Goal: Check status: Check status

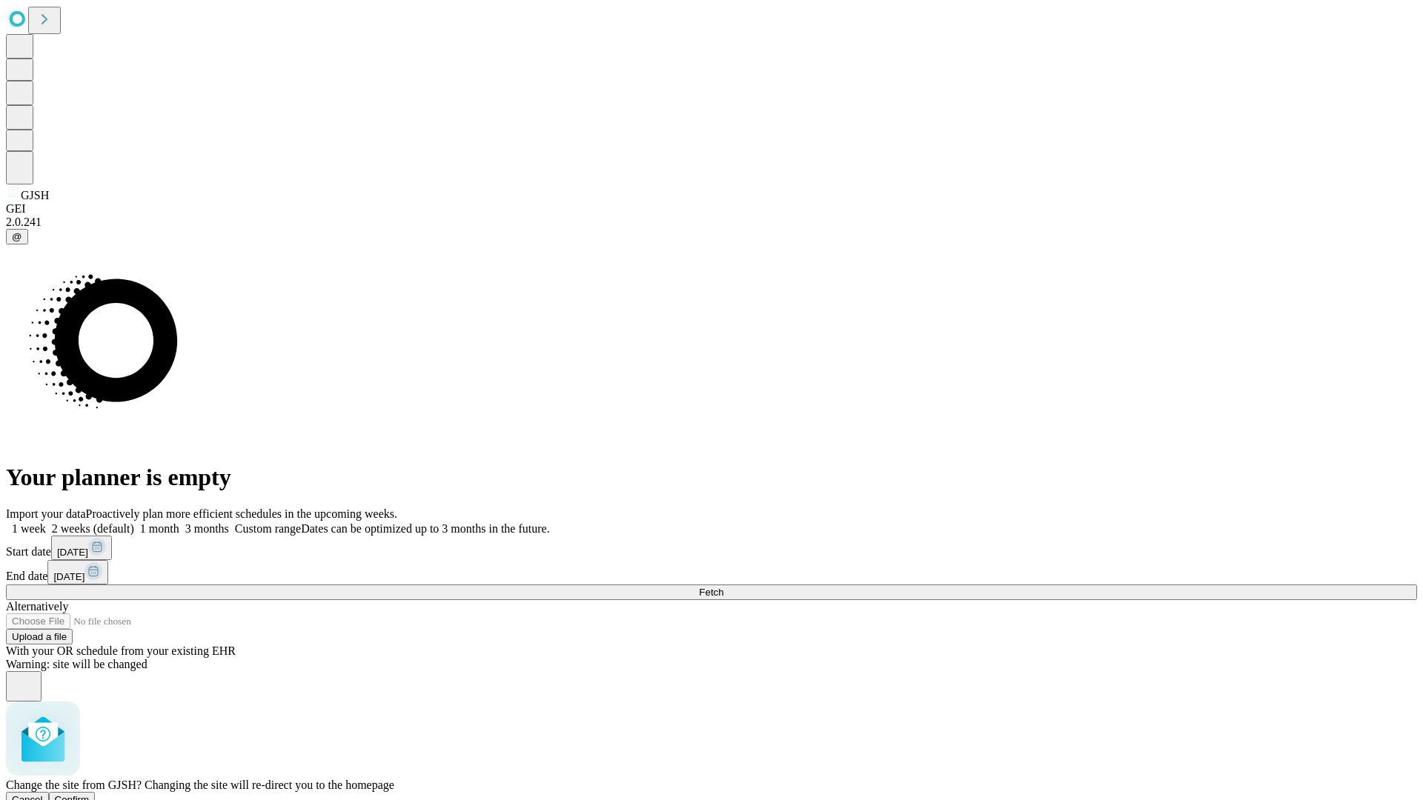
click at [90, 794] on span "Confirm" at bounding box center [72, 799] width 35 height 11
click at [46, 522] on label "1 week" at bounding box center [26, 528] width 40 height 13
click at [723, 587] on span "Fetch" at bounding box center [711, 592] width 24 height 11
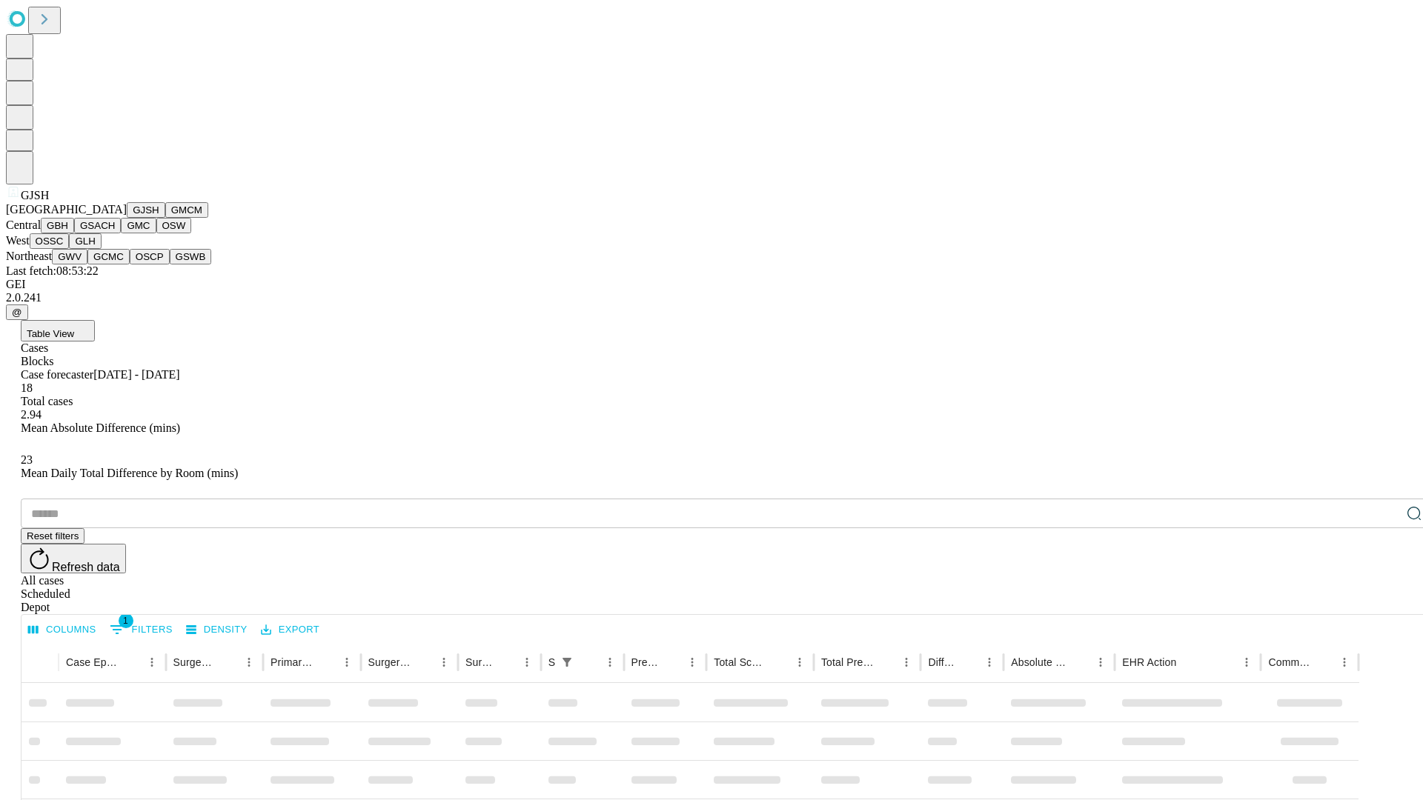
click at [165, 218] on button "GMCM" at bounding box center [186, 210] width 43 height 16
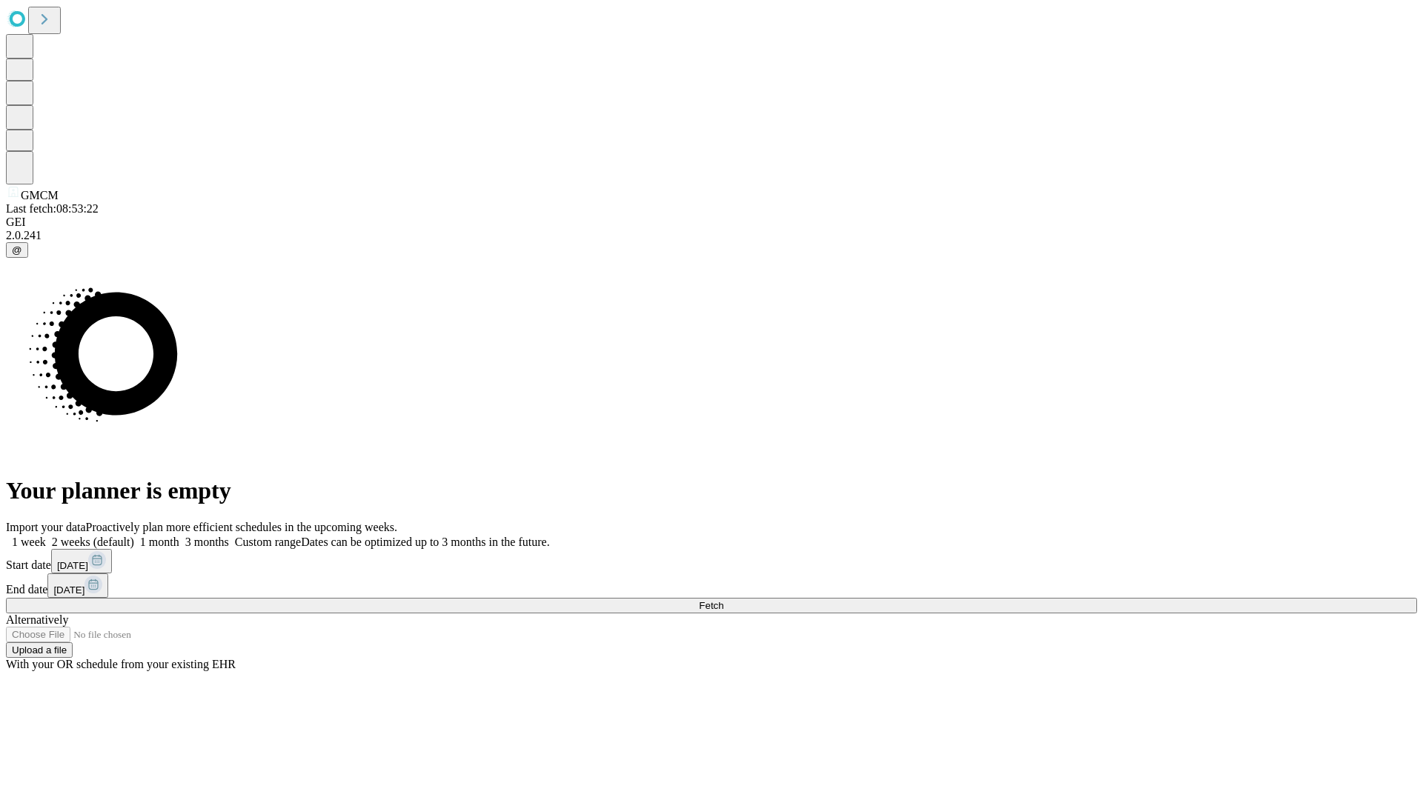
click at [46, 536] on label "1 week" at bounding box center [26, 542] width 40 height 13
click at [723, 600] on span "Fetch" at bounding box center [711, 605] width 24 height 11
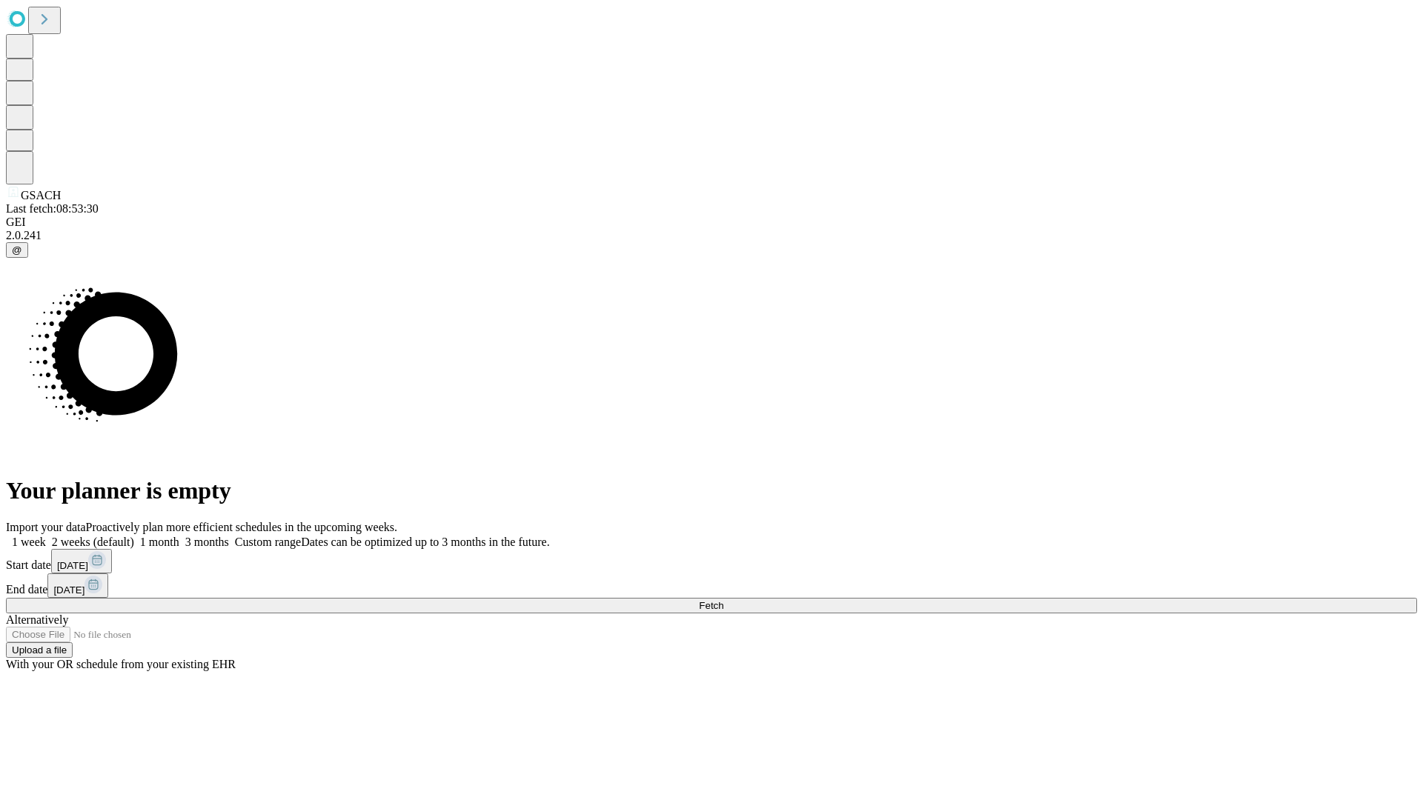
click at [46, 536] on label "1 week" at bounding box center [26, 542] width 40 height 13
click at [723, 600] on span "Fetch" at bounding box center [711, 605] width 24 height 11
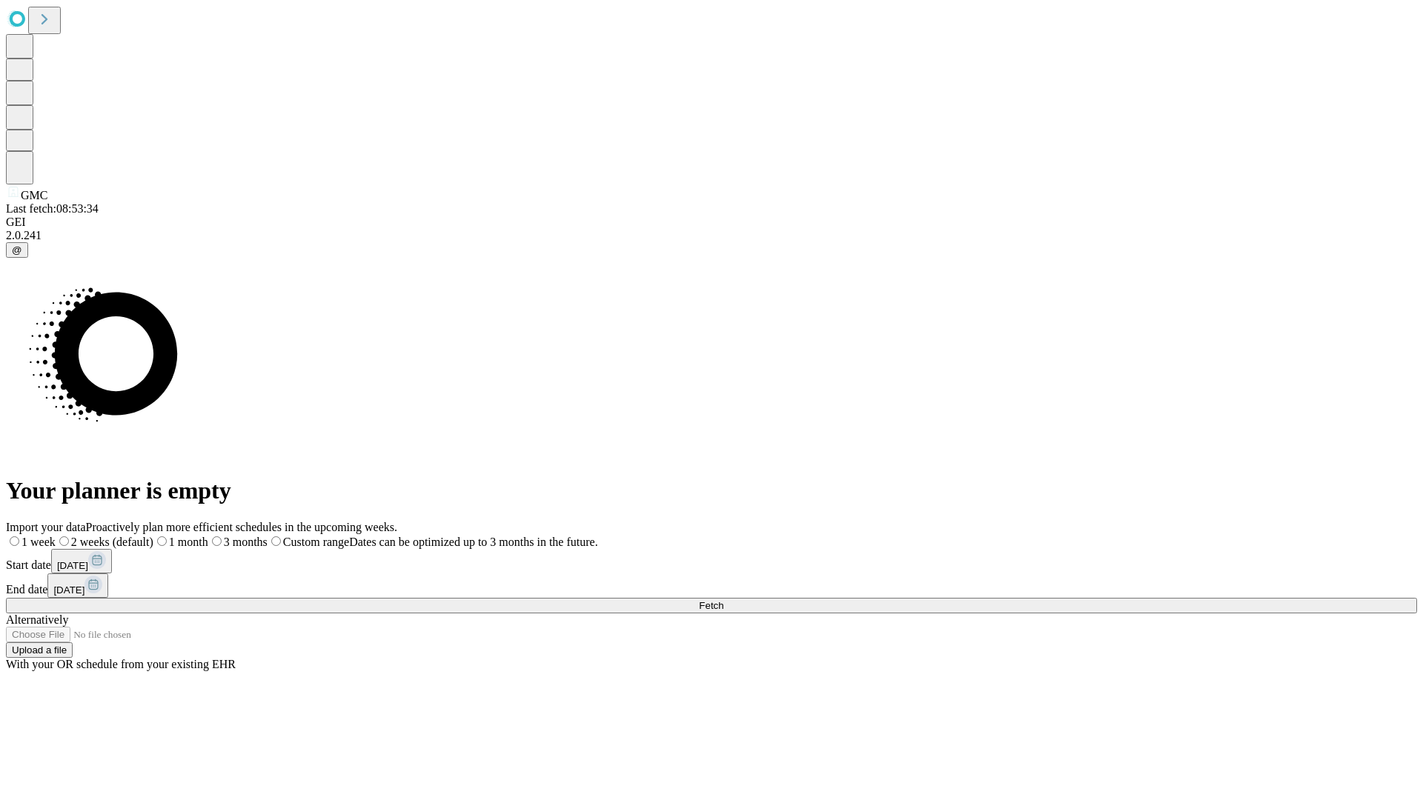
click at [56, 536] on label "1 week" at bounding box center [31, 542] width 50 height 13
click at [723, 600] on span "Fetch" at bounding box center [711, 605] width 24 height 11
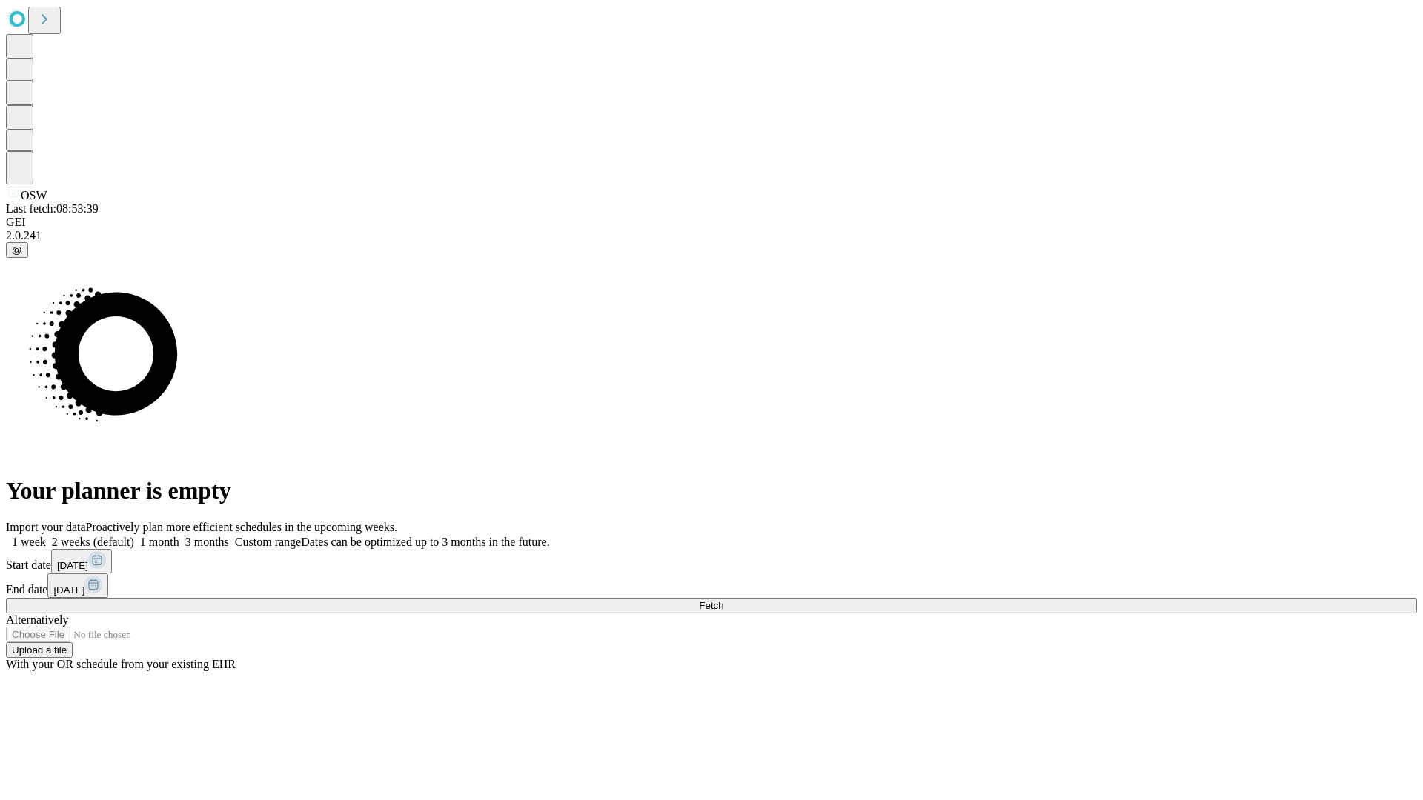
click at [46, 536] on label "1 week" at bounding box center [26, 542] width 40 height 13
click at [723, 600] on span "Fetch" at bounding box center [711, 605] width 24 height 11
click at [46, 536] on label "1 week" at bounding box center [26, 542] width 40 height 13
click at [723, 600] on span "Fetch" at bounding box center [711, 605] width 24 height 11
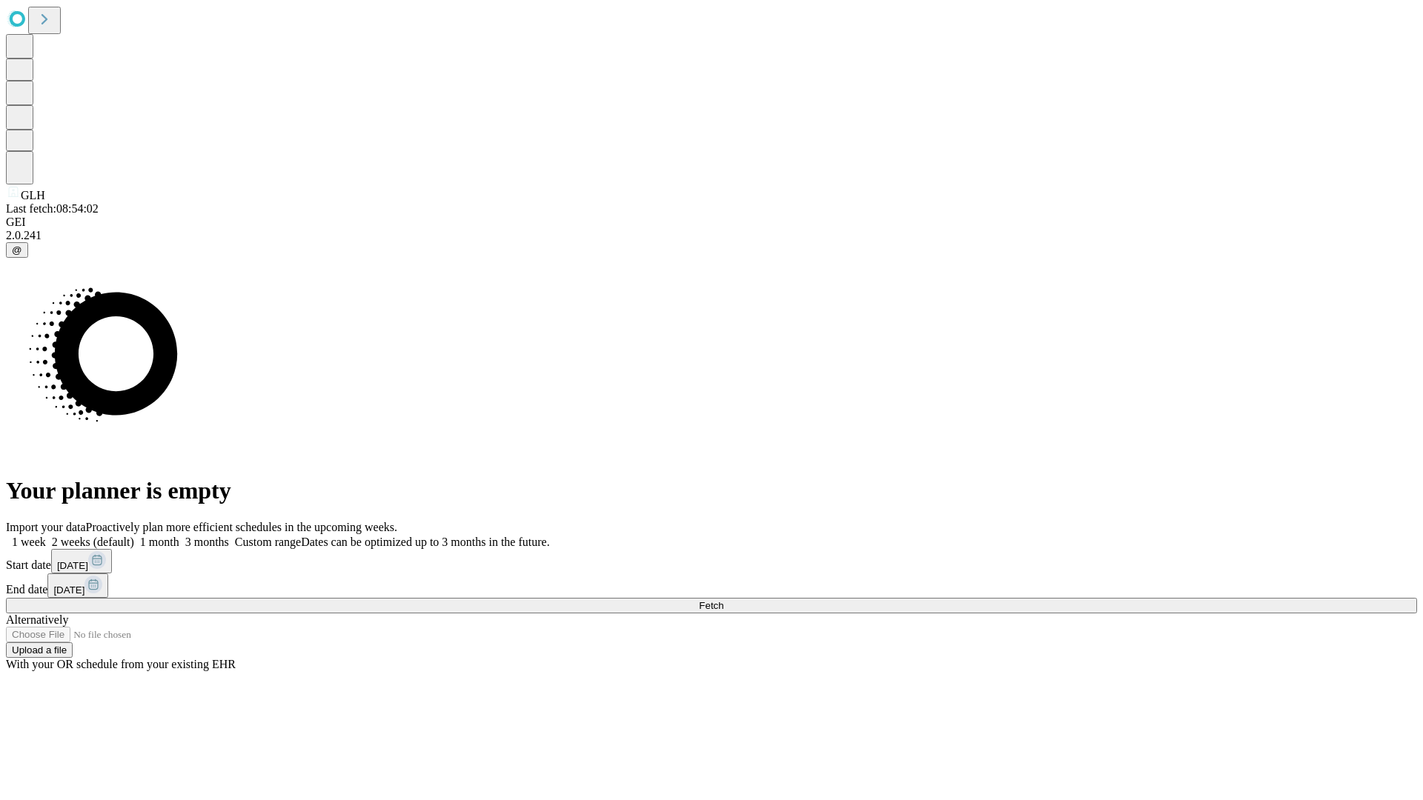
click at [46, 536] on label "1 week" at bounding box center [26, 542] width 40 height 13
click at [723, 600] on span "Fetch" at bounding box center [711, 605] width 24 height 11
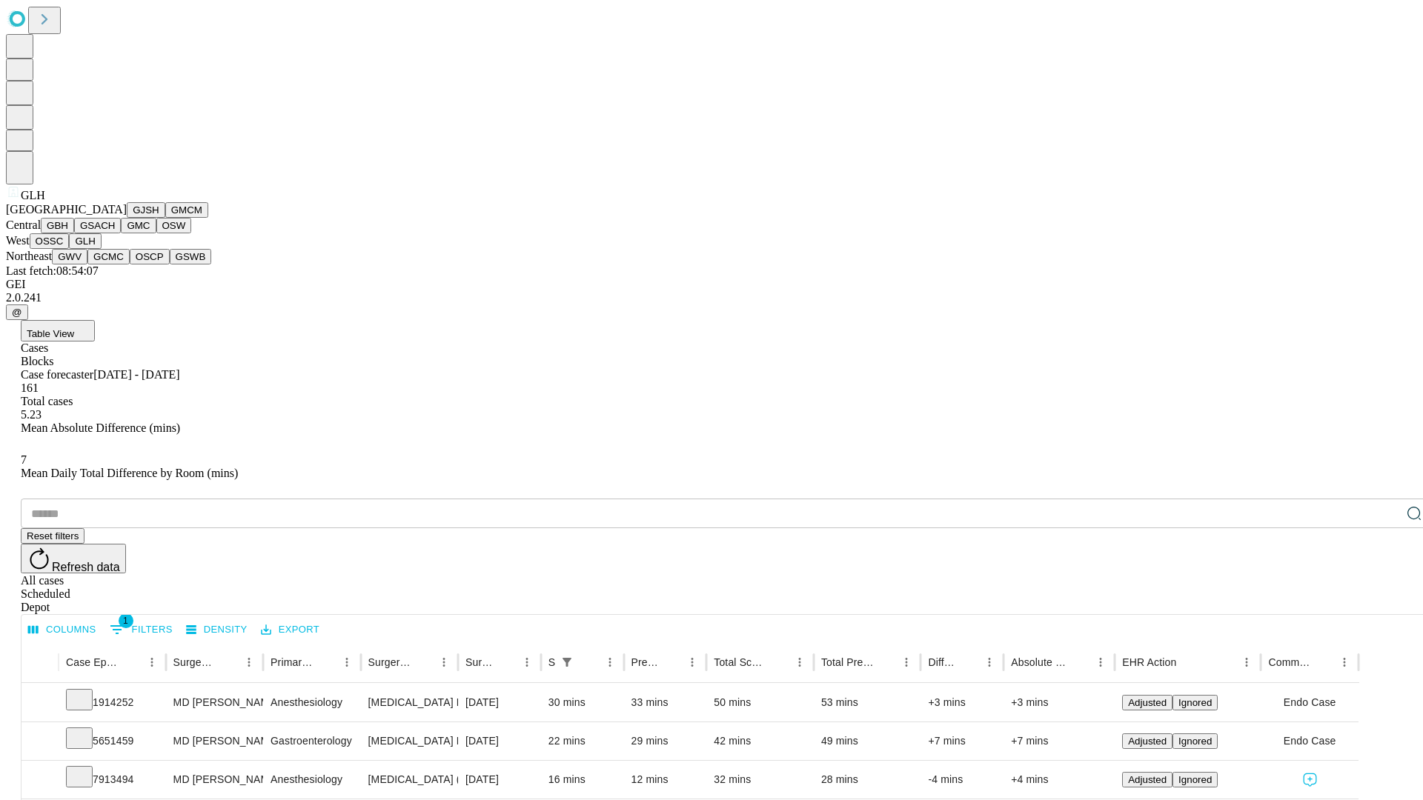
click at [87, 265] on button "GWV" at bounding box center [70, 257] width 36 height 16
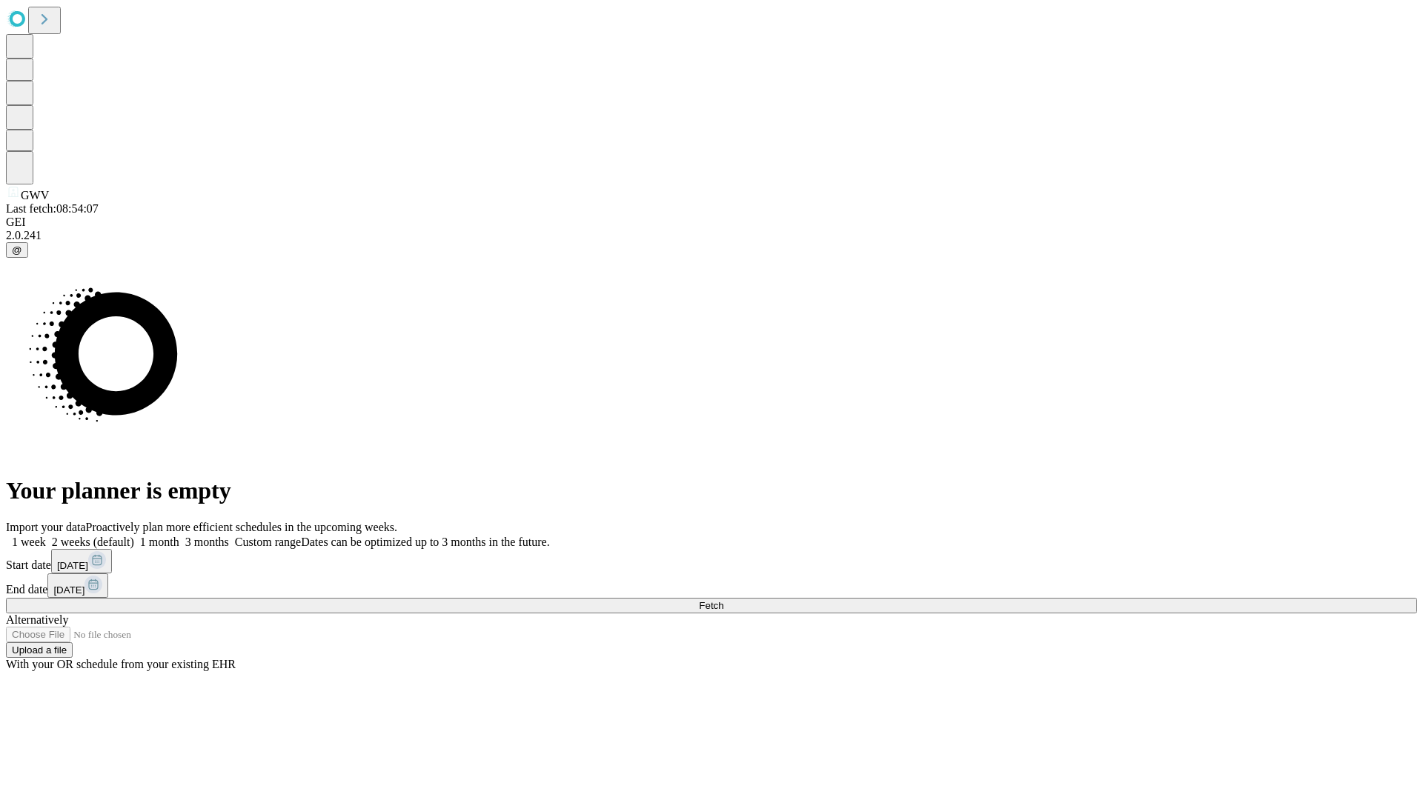
click at [46, 536] on label "1 week" at bounding box center [26, 542] width 40 height 13
click at [723, 600] on span "Fetch" at bounding box center [711, 605] width 24 height 11
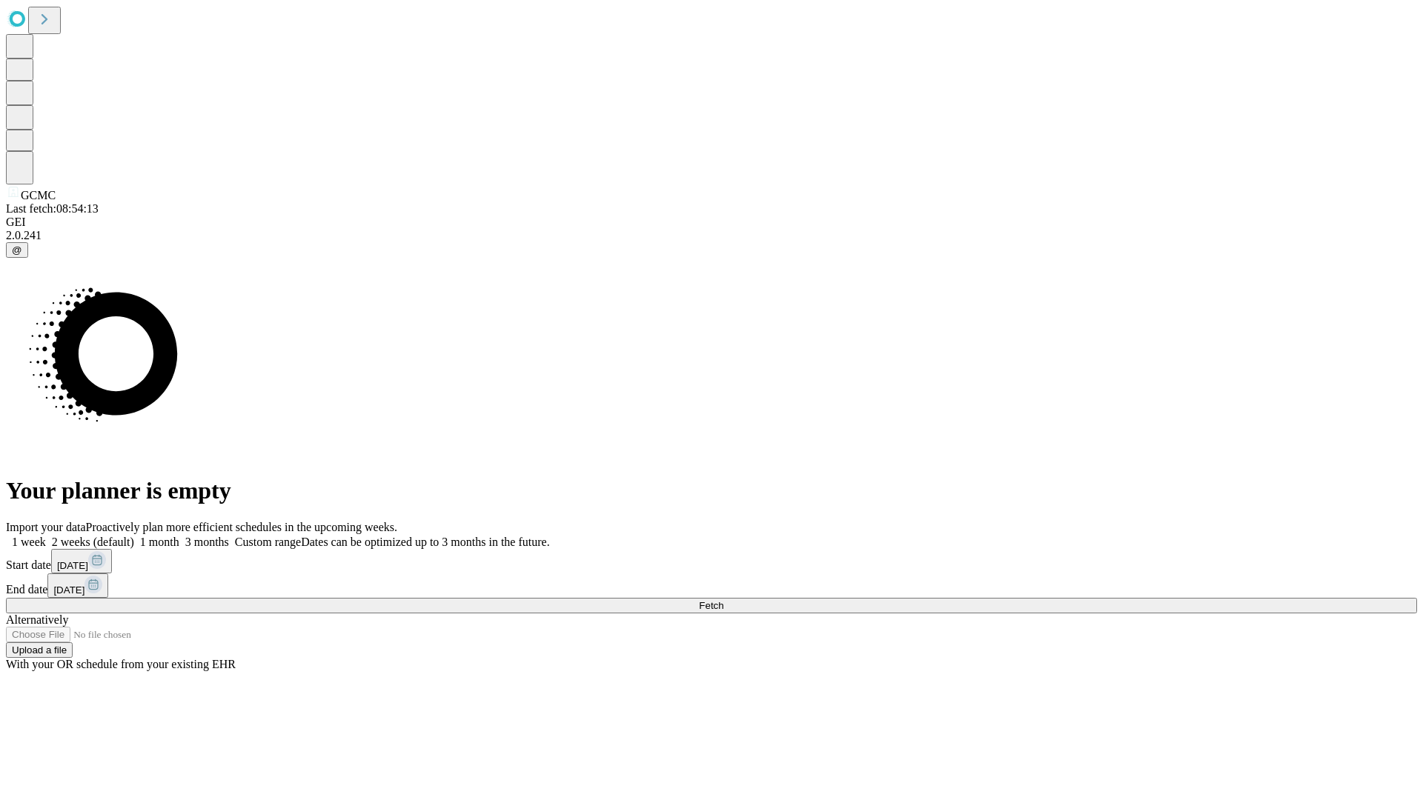
click at [723, 600] on span "Fetch" at bounding box center [711, 605] width 24 height 11
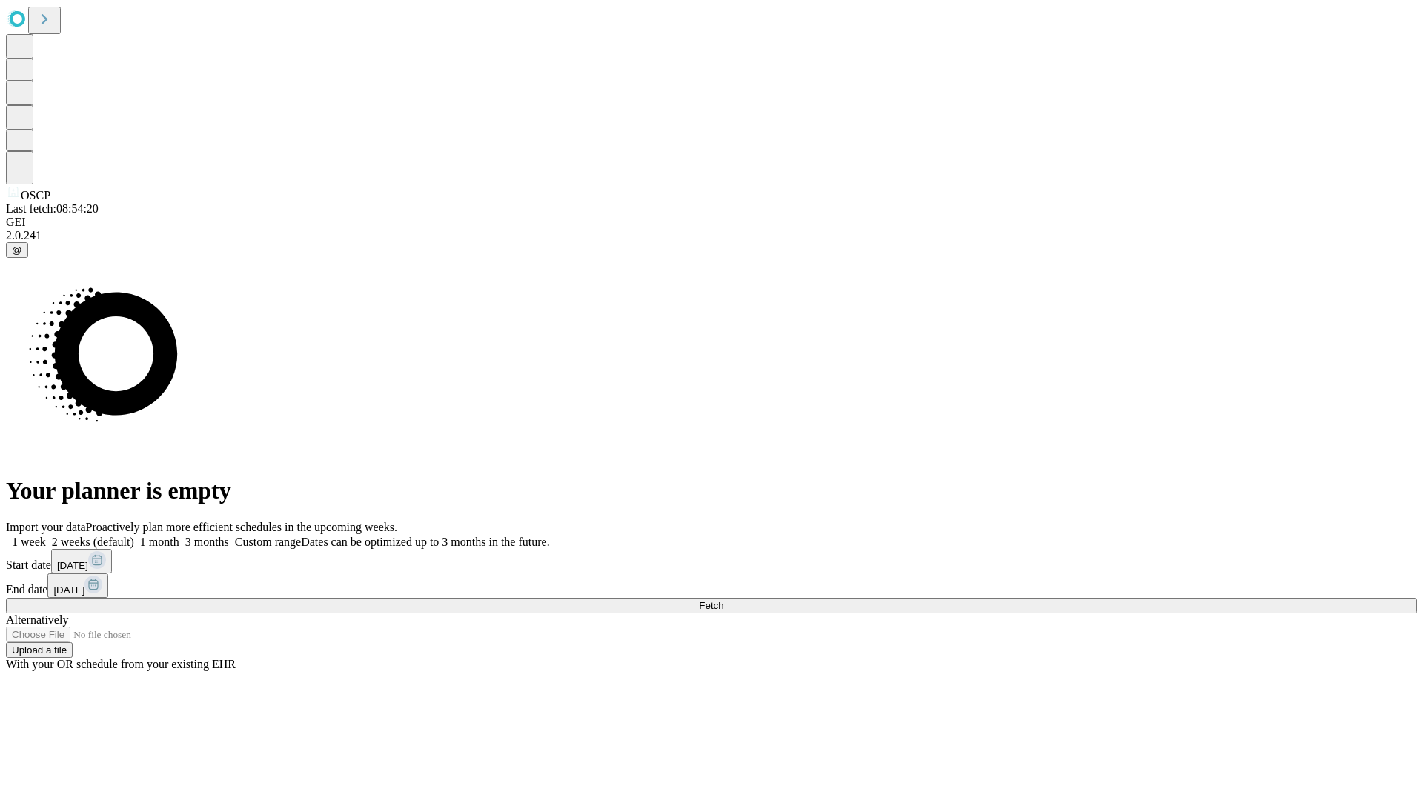
click at [46, 536] on label "1 week" at bounding box center [26, 542] width 40 height 13
click at [723, 600] on span "Fetch" at bounding box center [711, 605] width 24 height 11
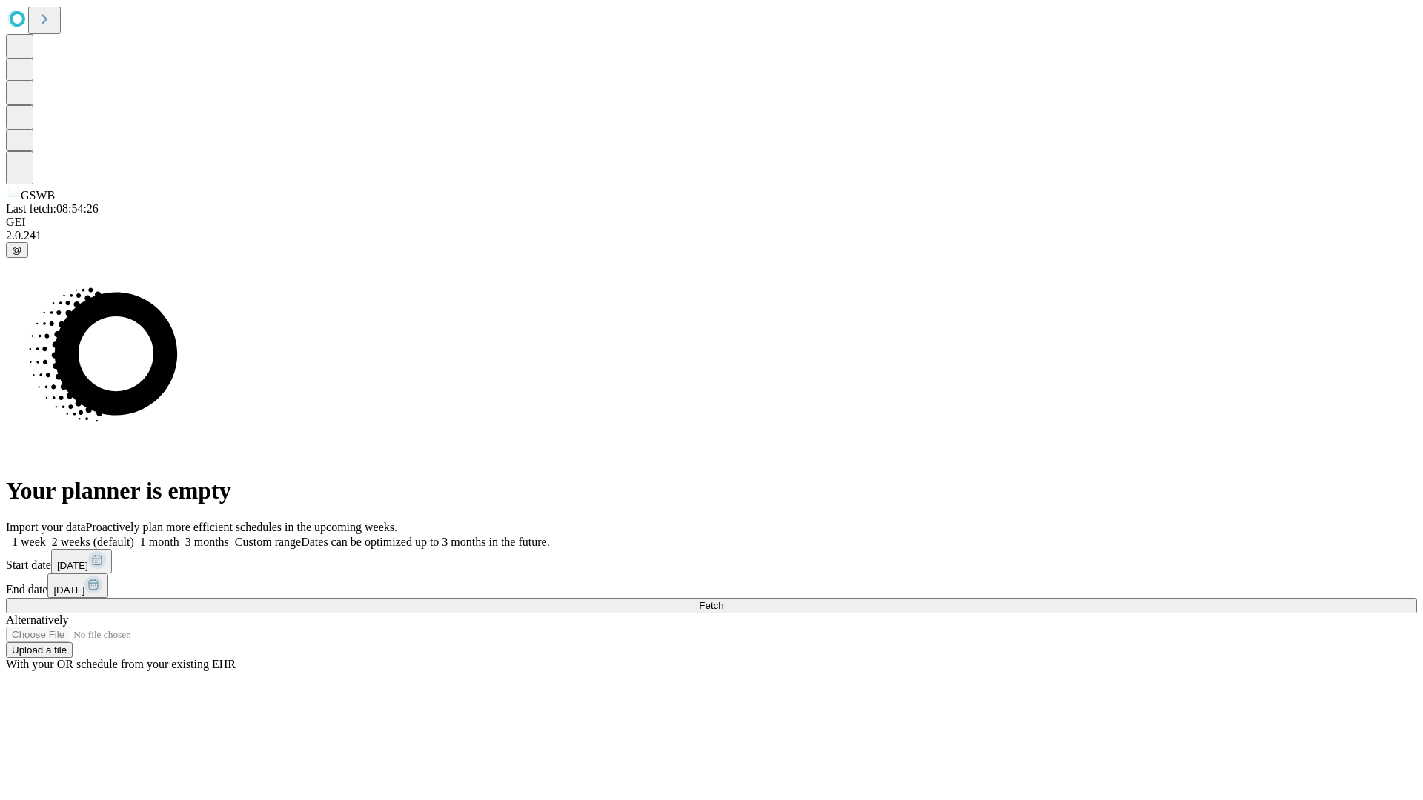
click at [46, 536] on label "1 week" at bounding box center [26, 542] width 40 height 13
click at [723, 600] on span "Fetch" at bounding box center [711, 605] width 24 height 11
